Goal: Task Accomplishment & Management: Complete application form

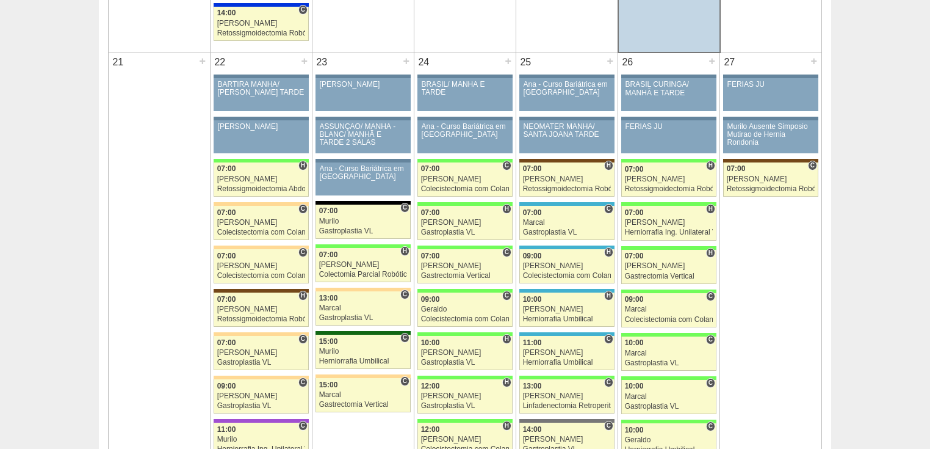
scroll to position [1758, 0]
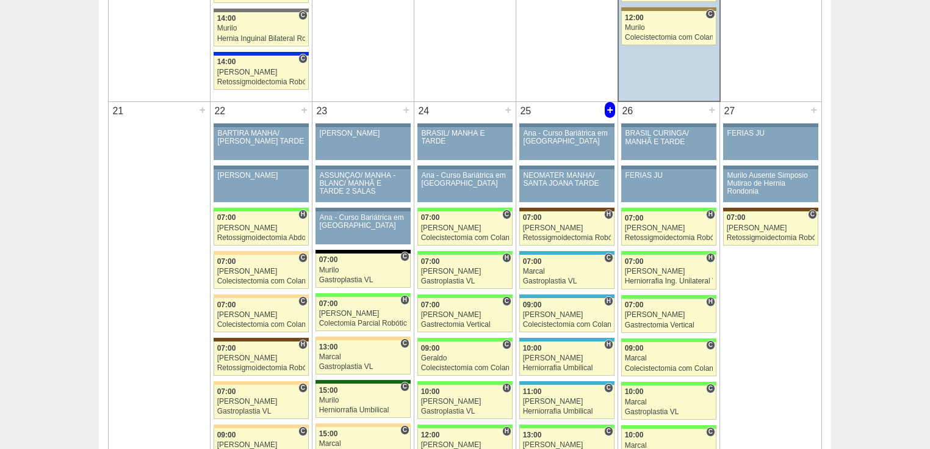
click at [610, 104] on div "+" at bounding box center [610, 110] width 10 height 16
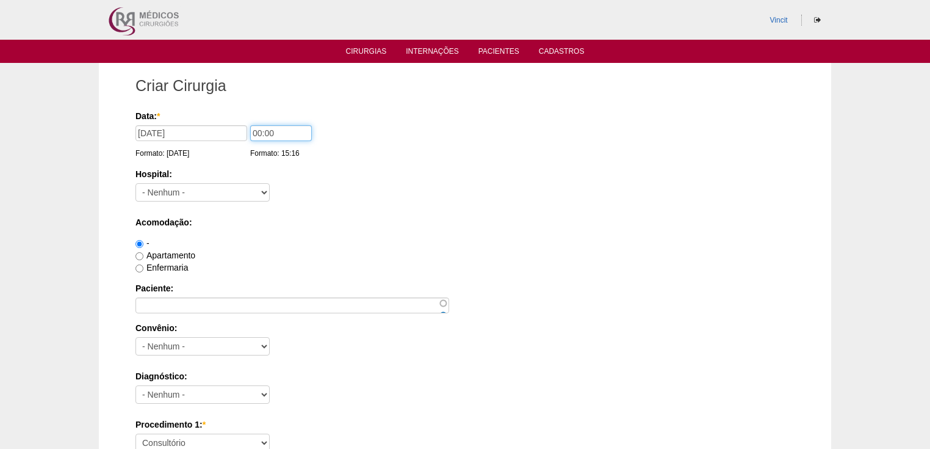
click at [260, 134] on input "00:00" at bounding box center [281, 133] width 62 height 16
type input "07:00"
click at [234, 189] on select "- Nenhum - 9 de Julho Albert Einstein Alvorada América Assunção Bartira Benefic…" at bounding box center [203, 192] width 134 height 18
select select "47"
click at [136, 183] on select "- Nenhum - 9 de Julho Albert Einstein Alvorada América Assunção Bartira Benefic…" at bounding box center [203, 192] width 134 height 18
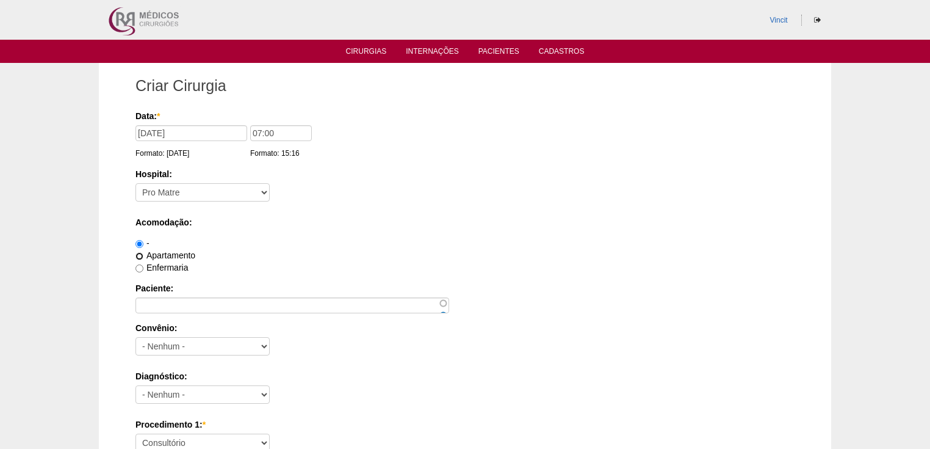
click at [142, 257] on input "Apartamento" at bounding box center [140, 256] width 8 height 8
radio input "true"
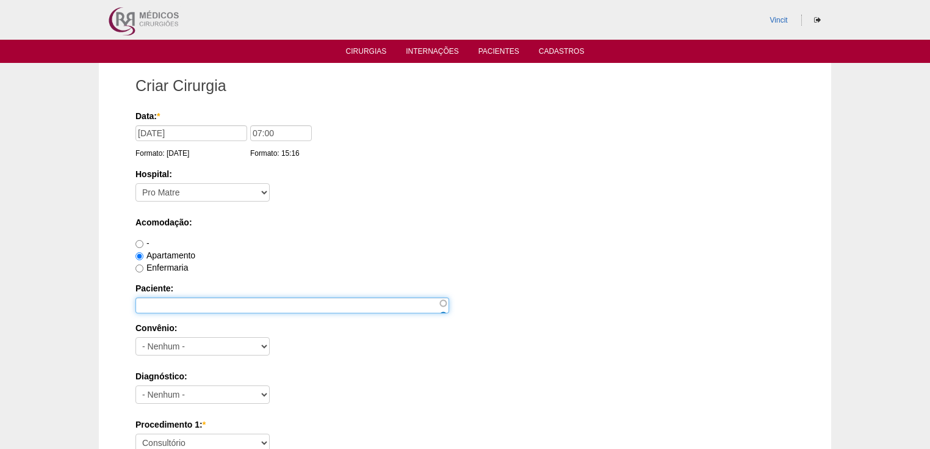
click at [154, 298] on input "Paciente:" at bounding box center [293, 305] width 314 height 16
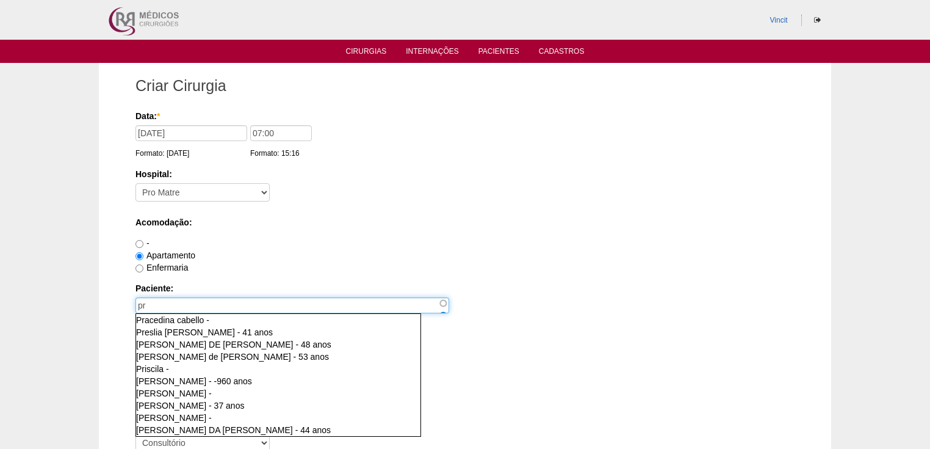
type input "p"
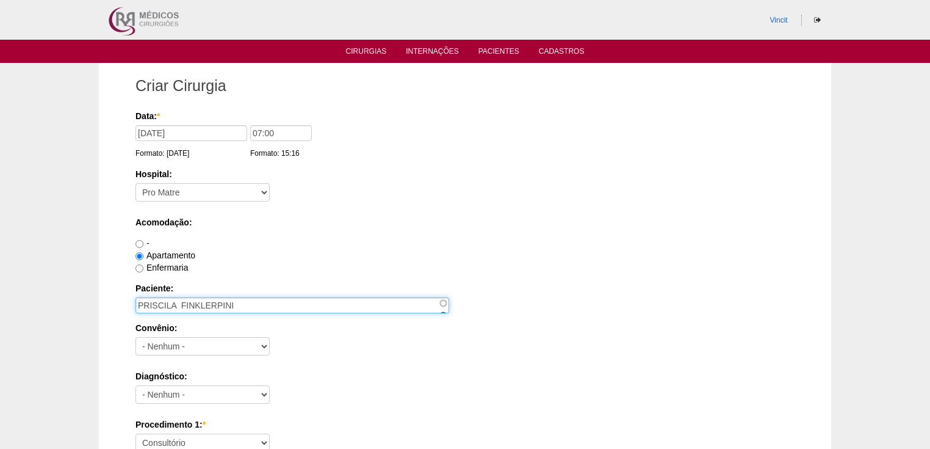
click at [219, 305] on input "PRISCILA FINKLERPINI" at bounding box center [293, 305] width 314 height 16
type input "PRISCILA FINKLER PINI"
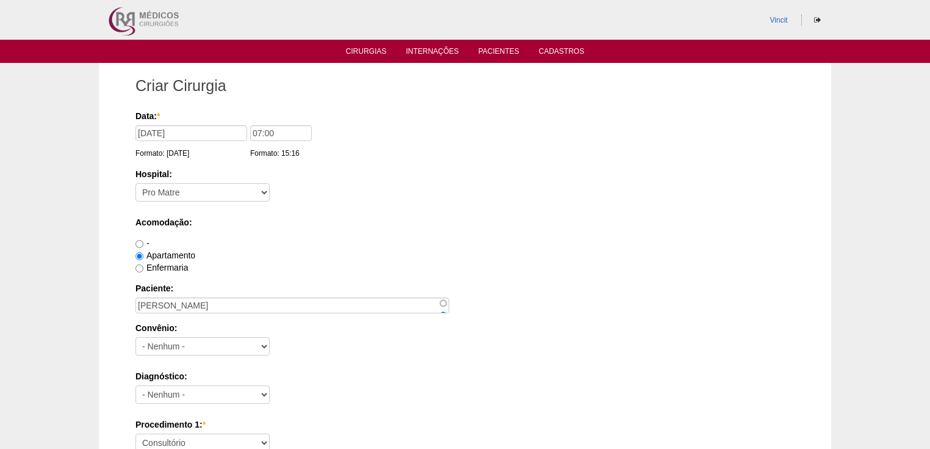
drag, startPoint x: 165, startPoint y: 304, endPoint x: 201, endPoint y: 331, distance: 45.8
click at [201, 331] on label "Convênio:" at bounding box center [465, 328] width 659 height 12
click at [201, 337] on select "- Nenhum - Abet Afresp Allianz Amil Blue Life Caasp Cabesp Caixa de Pensões Car…" at bounding box center [203, 346] width 134 height 18
click at [151, 344] on select "- Nenhum - Abet Afresp Allianz Amil Blue Life Caasp Cabesp Caixa de Pensões Car…" at bounding box center [203, 346] width 134 height 18
select select "26"
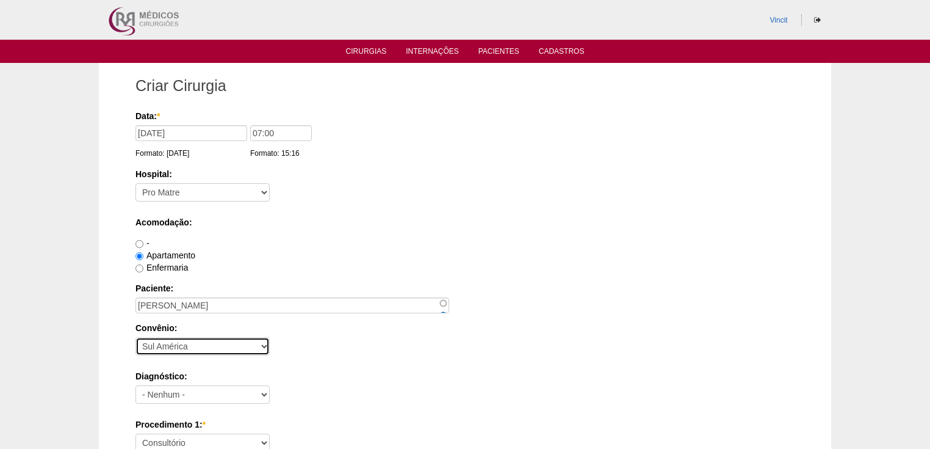
click at [136, 337] on select "- Nenhum - Abet Afresp Allianz Amil Blue Life Caasp Cabesp Caixa de Pensões Car…" at bounding box center [203, 346] width 134 height 18
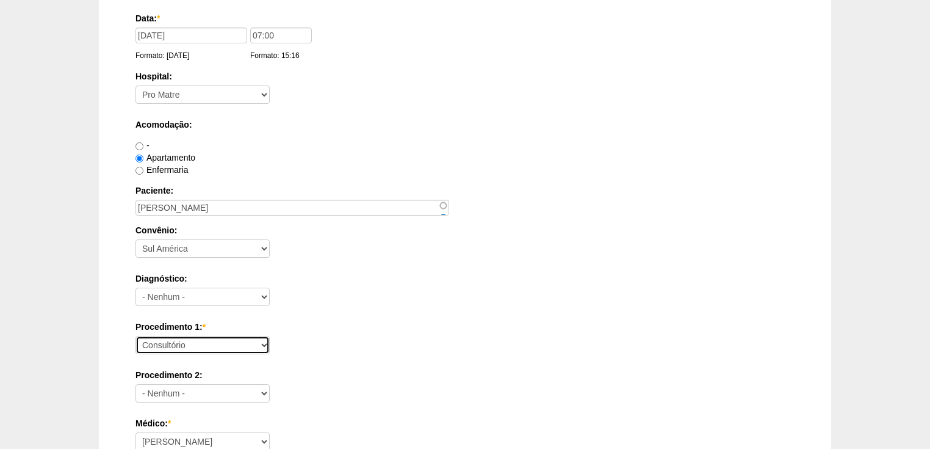
click at [166, 342] on select "Consultório Abscesso Hepático - Drenagem Abscesso perianal Amputação Abdômino P…" at bounding box center [203, 345] width 134 height 18
select select "3735"
click at [136, 336] on select "Consultório Abscesso Hepático - Drenagem Abscesso perianal Amputação Abdômino P…" at bounding box center [203, 345] width 134 height 18
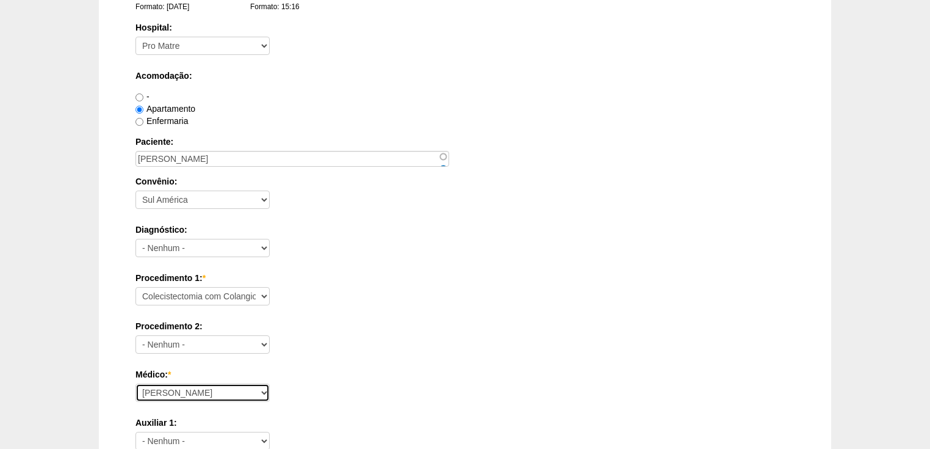
click at [156, 388] on select "Ana Paula Bruno Felipe Rossi Geraldo Igor Benevides Isabella Juliana Luiz Guilh…" at bounding box center [203, 392] width 134 height 18
select select "47"
click at [136, 383] on select "Ana Paula Bruno Felipe Rossi Geraldo Igor Benevides Isabella Juliana Luiz Guilh…" at bounding box center [203, 392] width 134 height 18
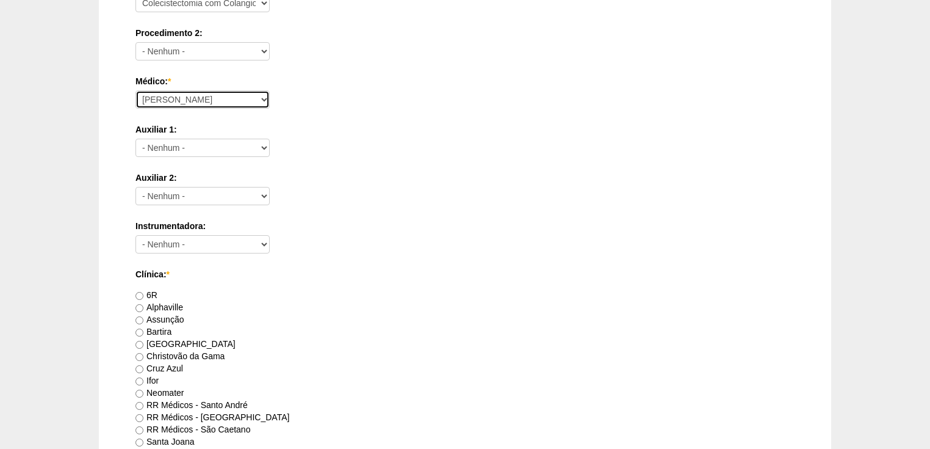
scroll to position [537, 0]
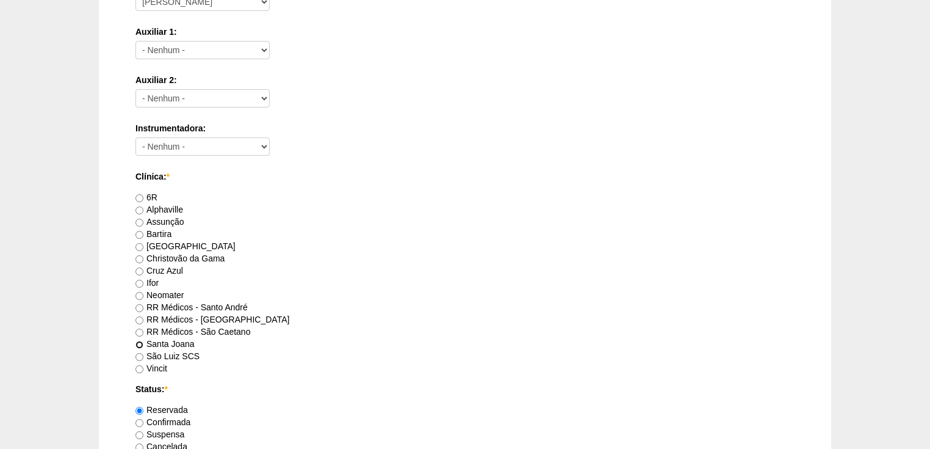
click at [141, 342] on input "Santa Joana" at bounding box center [140, 345] width 8 height 8
radio input "true"
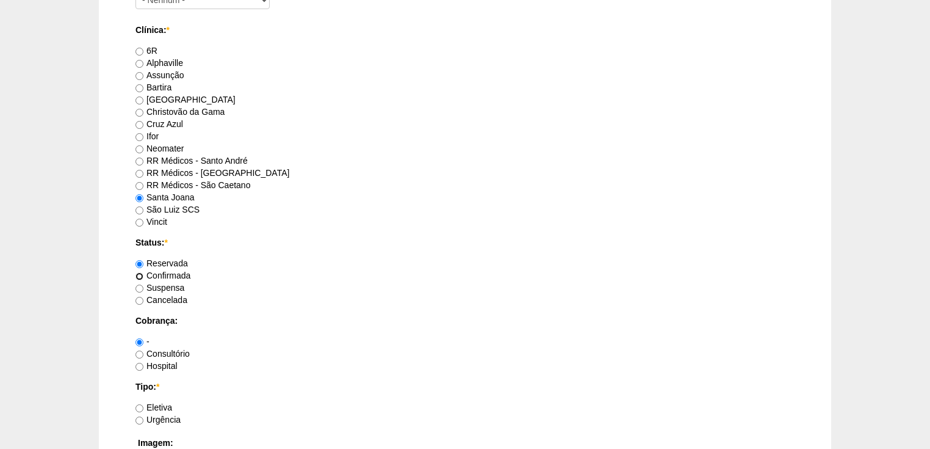
click at [136, 275] on input "Confirmada" at bounding box center [140, 276] width 8 height 8
radio input "true"
click at [139, 367] on input "Hospital" at bounding box center [140, 367] width 8 height 8
radio input "true"
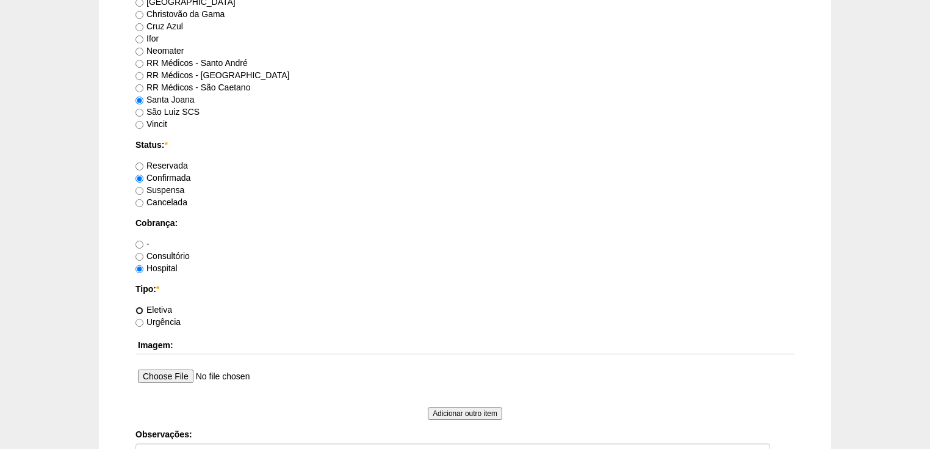
click at [138, 309] on input "Eletiva" at bounding box center [140, 310] width 8 height 8
radio input "true"
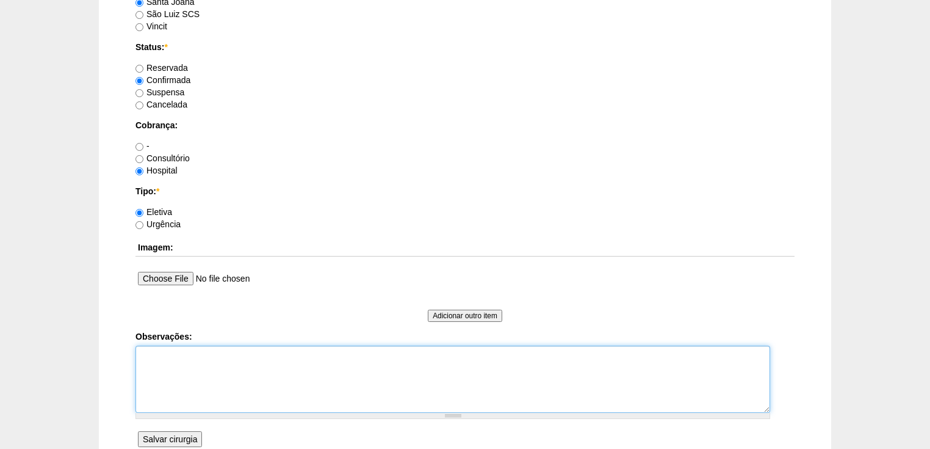
click at [176, 356] on textarea "Observações:" at bounding box center [453, 378] width 635 height 67
type textarea "v"
type textarea "Vincit - Faturada Hospital Dr Ortiz - Faturada autorizada"
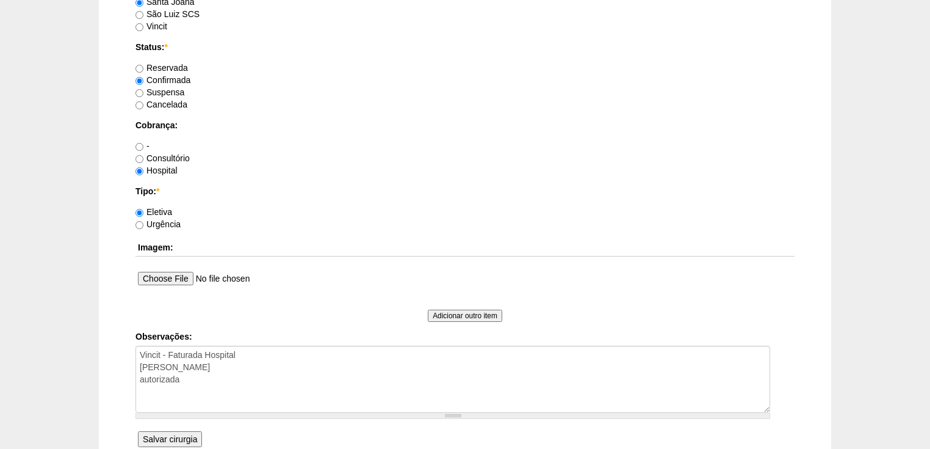
click at [175, 438] on input "Salvar cirurgia" at bounding box center [170, 439] width 64 height 16
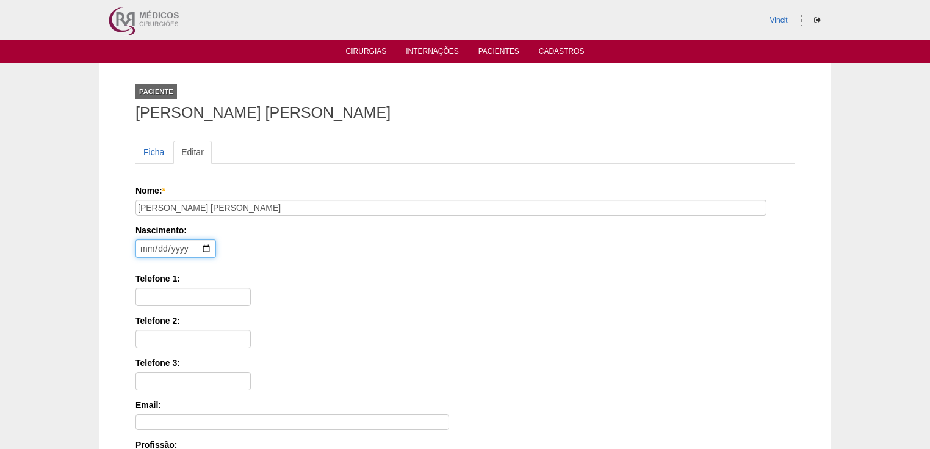
click at [146, 242] on input "date" at bounding box center [176, 248] width 81 height 18
type input "1981-08-23"
click at [155, 291] on input "Telefone 1:" at bounding box center [193, 297] width 115 height 18
paste input "11 97667-4482"
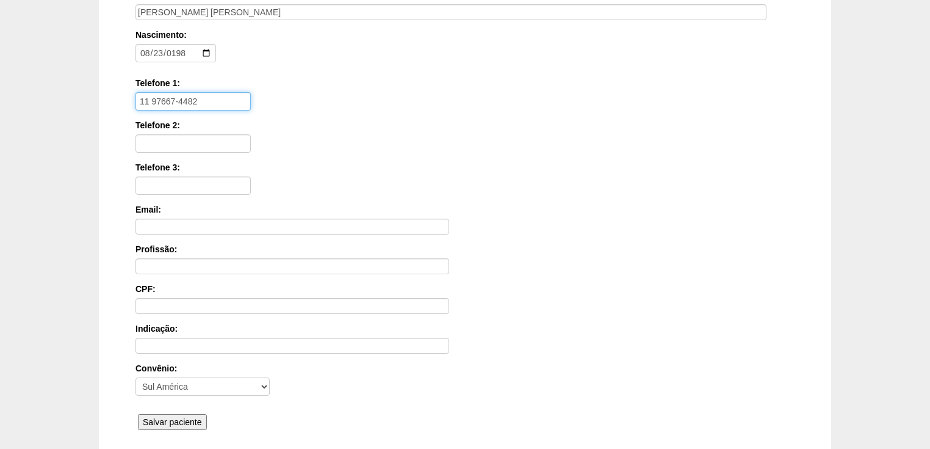
scroll to position [293, 0]
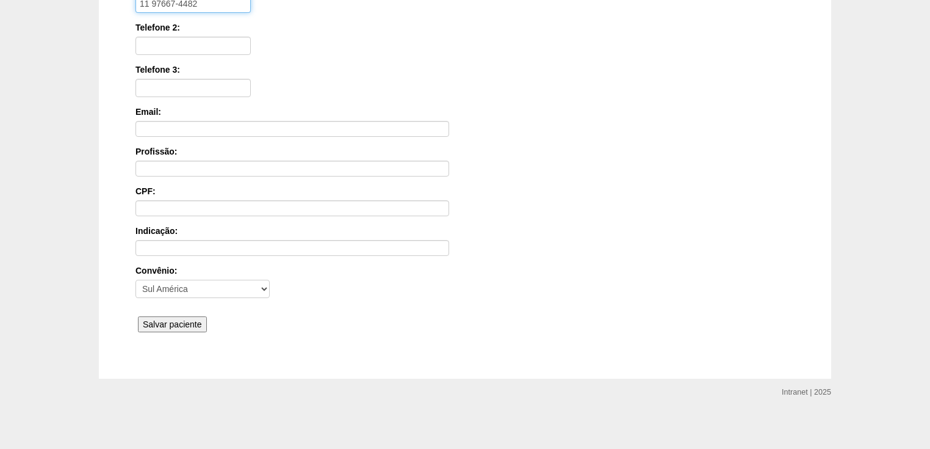
type input "11 97667-4482"
click at [196, 325] on input "Salvar paciente" at bounding box center [172, 324] width 69 height 16
